Goal: Task Accomplishment & Management: Complete application form

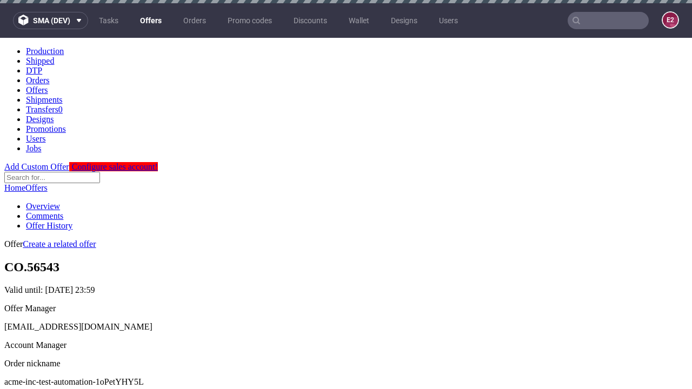
scroll to position [3, 0]
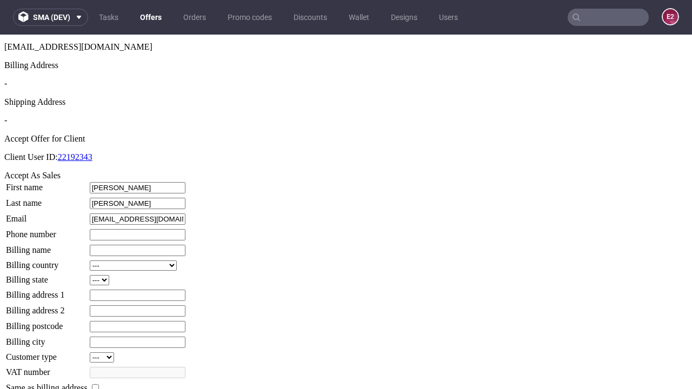
type input "[PERSON_NAME]"
type input "1509813888"
type input "[DOMAIN_NAME][PERSON_NAME]"
select select "13"
type input "[DOMAIN_NAME][PERSON_NAME]"
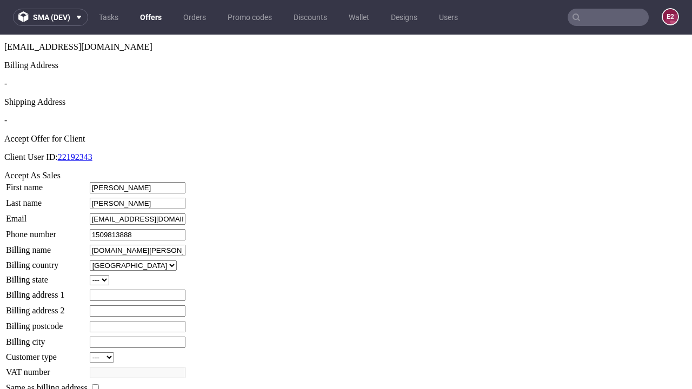
type input "128 [PERSON_NAME] Brae"
select select "132"
type input "128 [PERSON_NAME] Brae"
type input "WM97 8CP"
type input "Long [PERSON_NAME]"
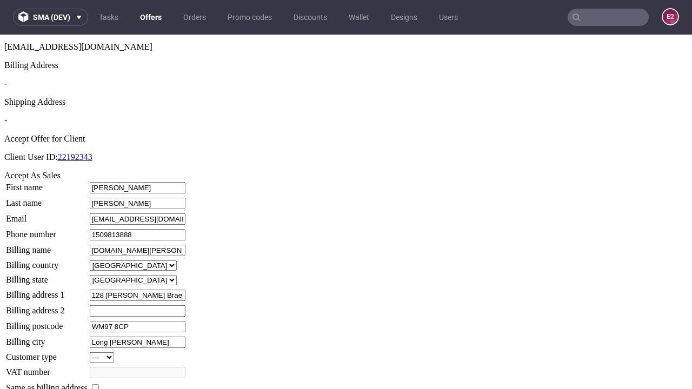
click at [99, 384] on input "checkbox" at bounding box center [95, 387] width 7 height 7
checkbox input "true"
type input "[DOMAIN_NAME][PERSON_NAME]"
select select "13"
type input "128 [PERSON_NAME] Brae"
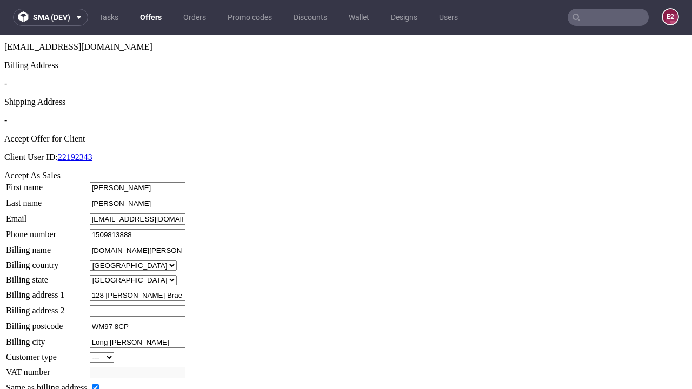
type input "WM97 8CP"
type input "Long [PERSON_NAME]"
select select "132"
